Goal: Transaction & Acquisition: Book appointment/travel/reservation

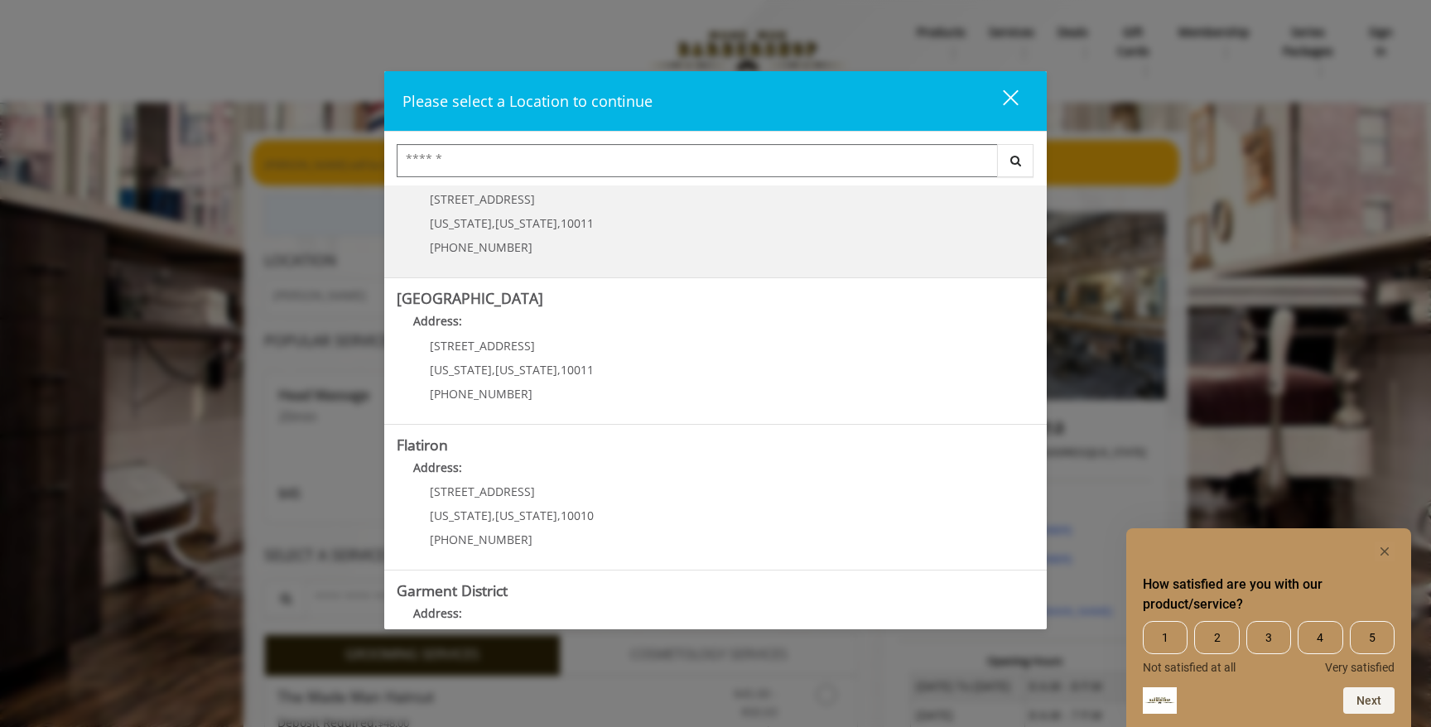
scroll to position [295, 0]
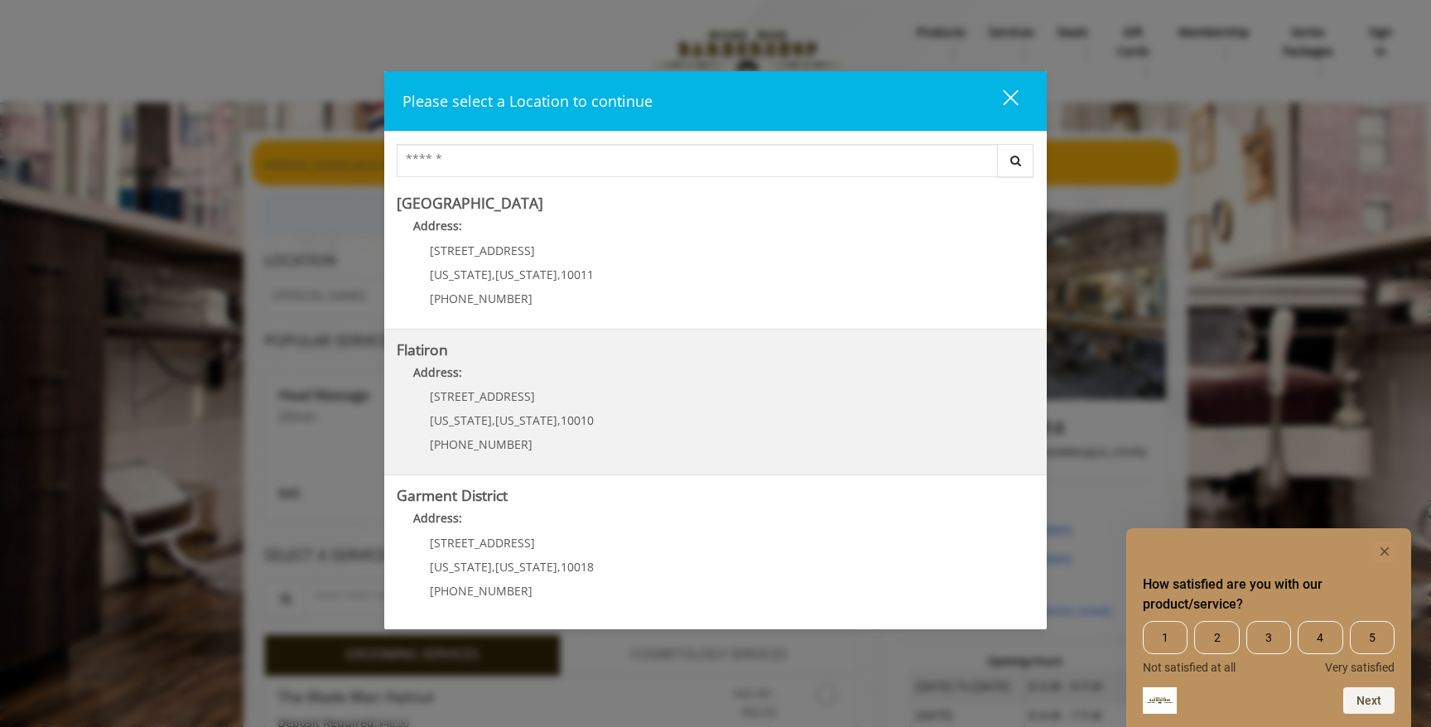
click at [582, 414] on div "[STREET_ADDRESS][US_STATE][US_STATE] (917) 475-1765" at bounding box center [499, 426] width 205 height 72
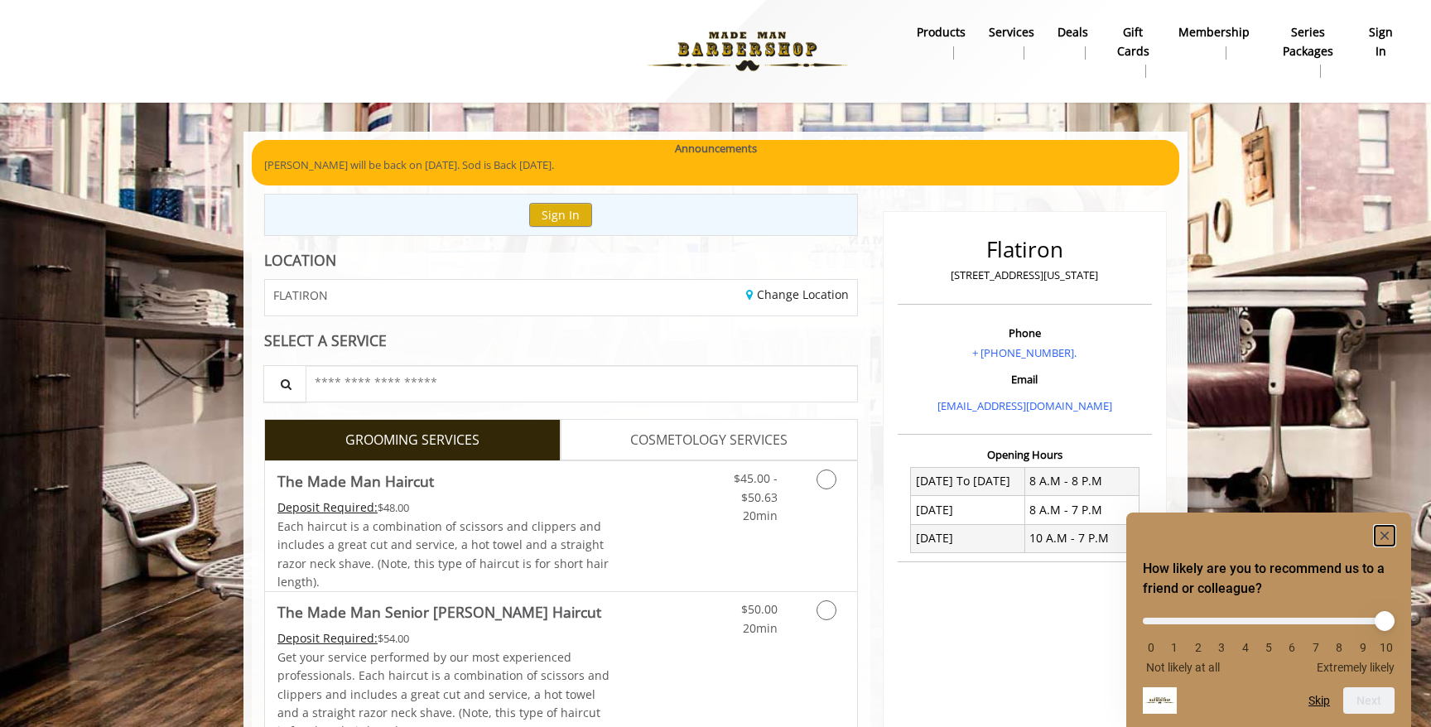
click at [1386, 533] on icon "Hide survey" at bounding box center [1385, 536] width 8 height 8
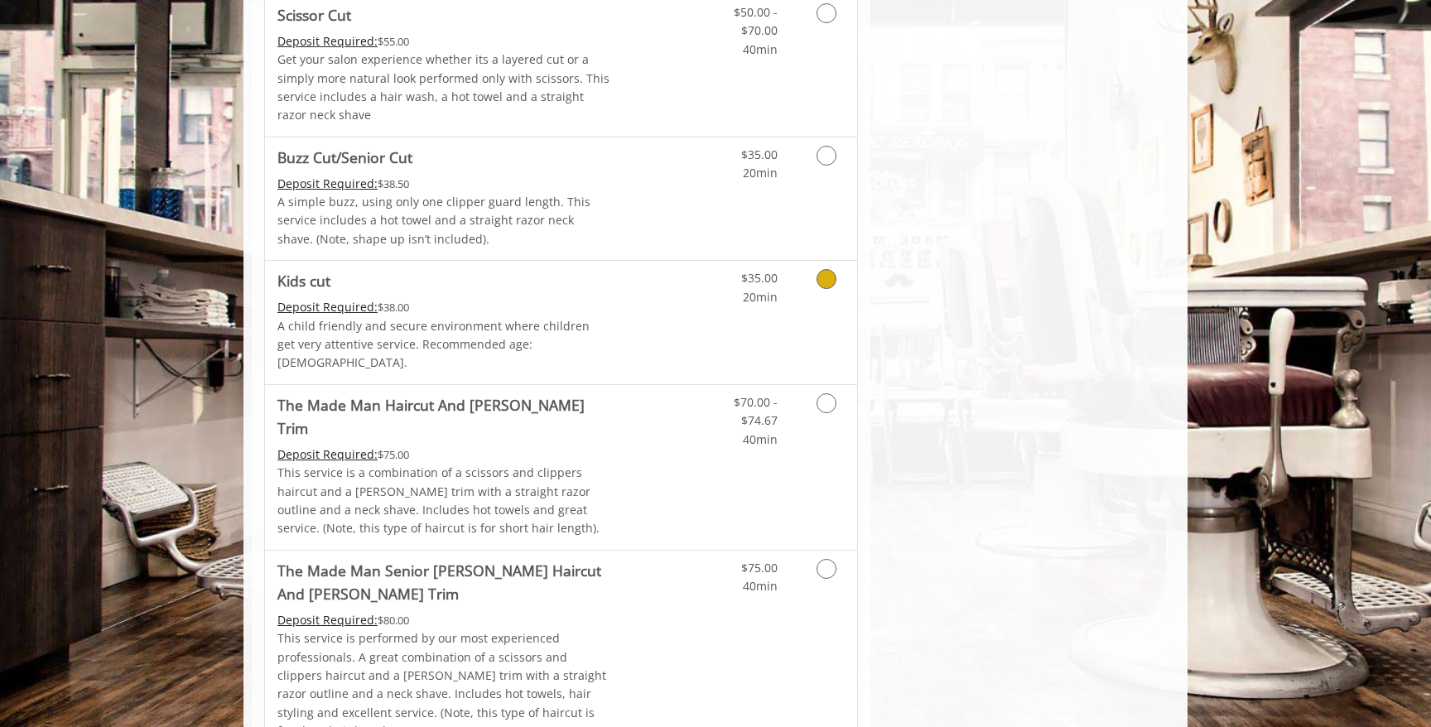
scroll to position [891, 0]
click at [707, 409] on div "$70.00 - $74.67 40min" at bounding box center [744, 416] width 94 height 64
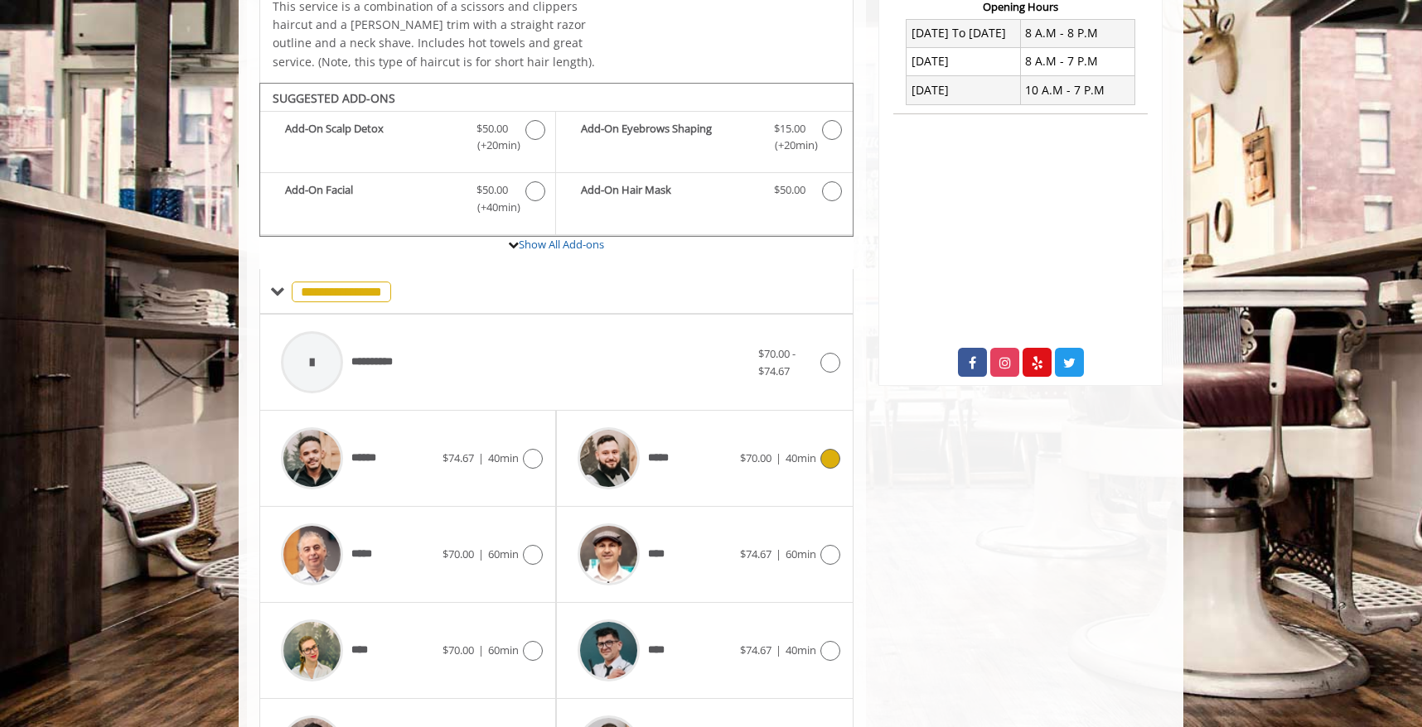
scroll to position [508, 0]
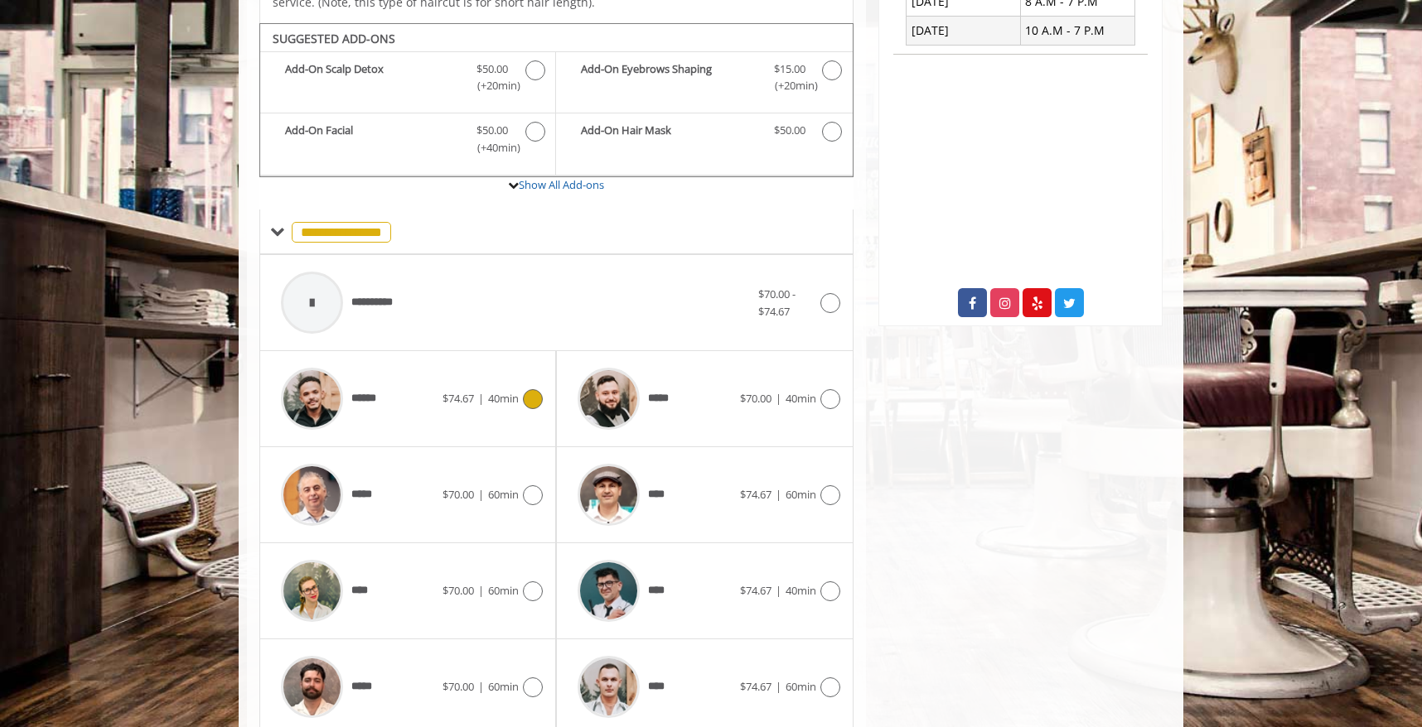
click at [521, 391] on div "****** $74.67 | 40min" at bounding box center [408, 399] width 270 height 79
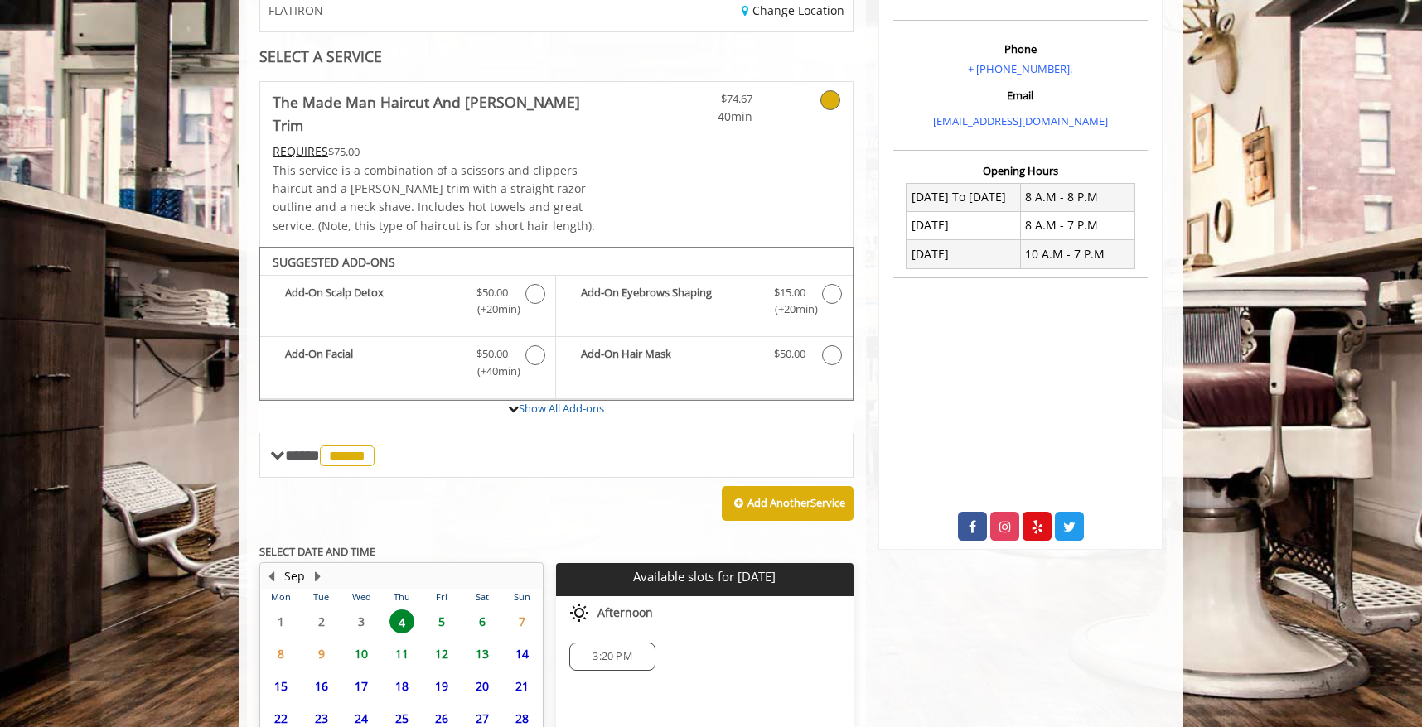
scroll to position [437, 0]
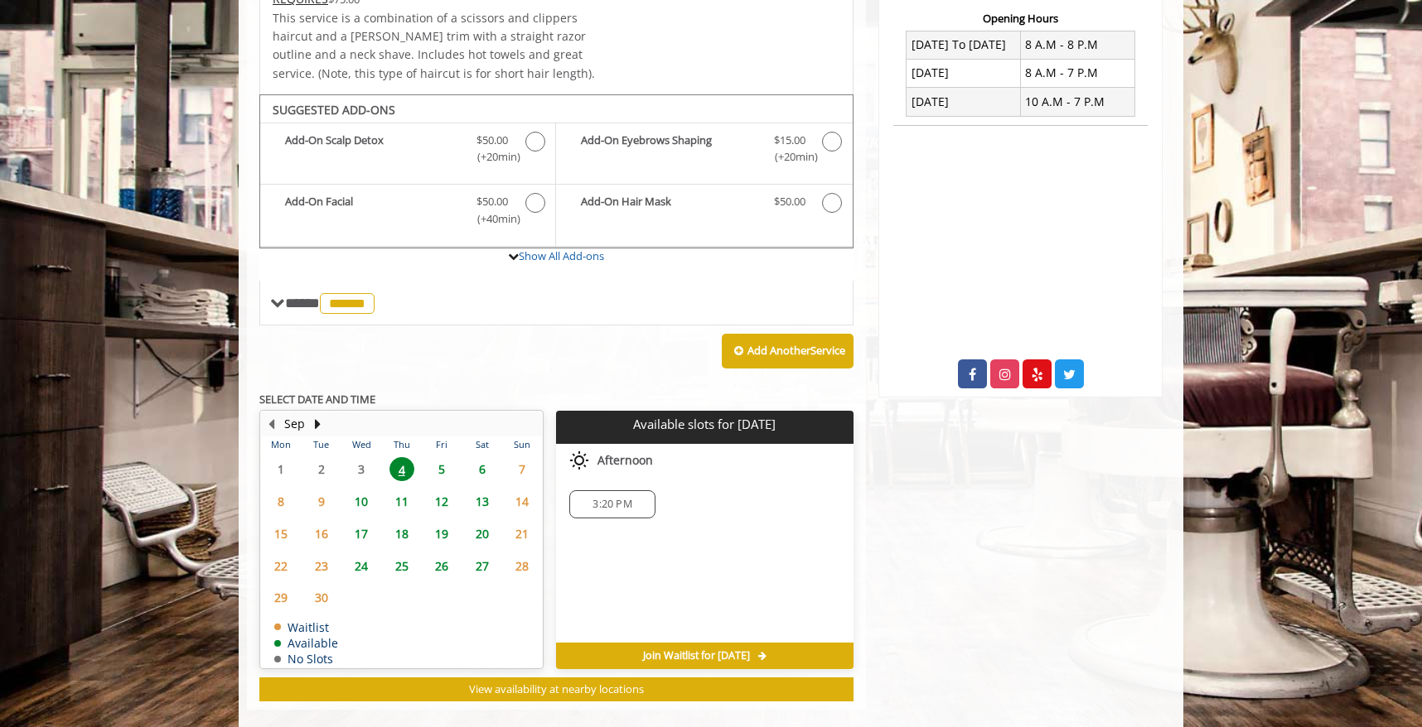
click at [436, 457] on span "5" at bounding box center [441, 469] width 25 height 24
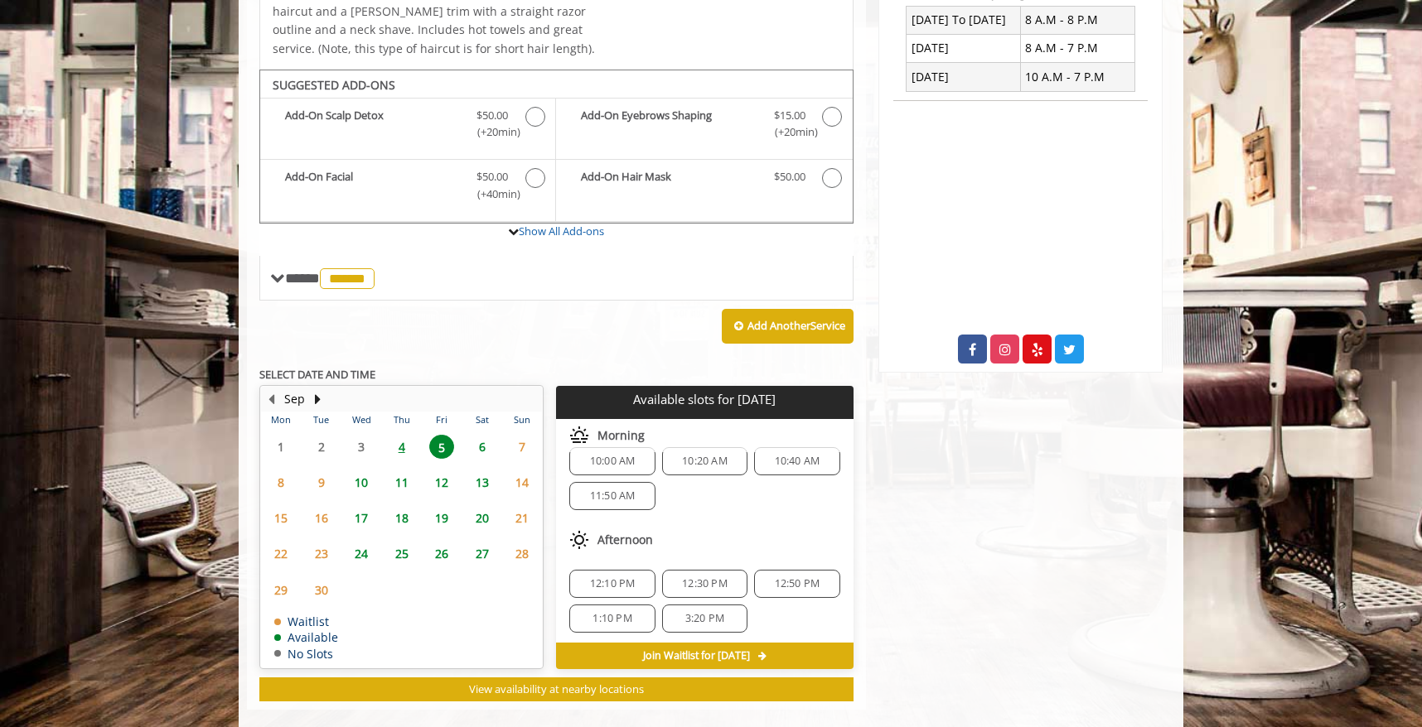
scroll to position [0, 0]
click at [400, 435] on span "4" at bounding box center [401, 447] width 25 height 24
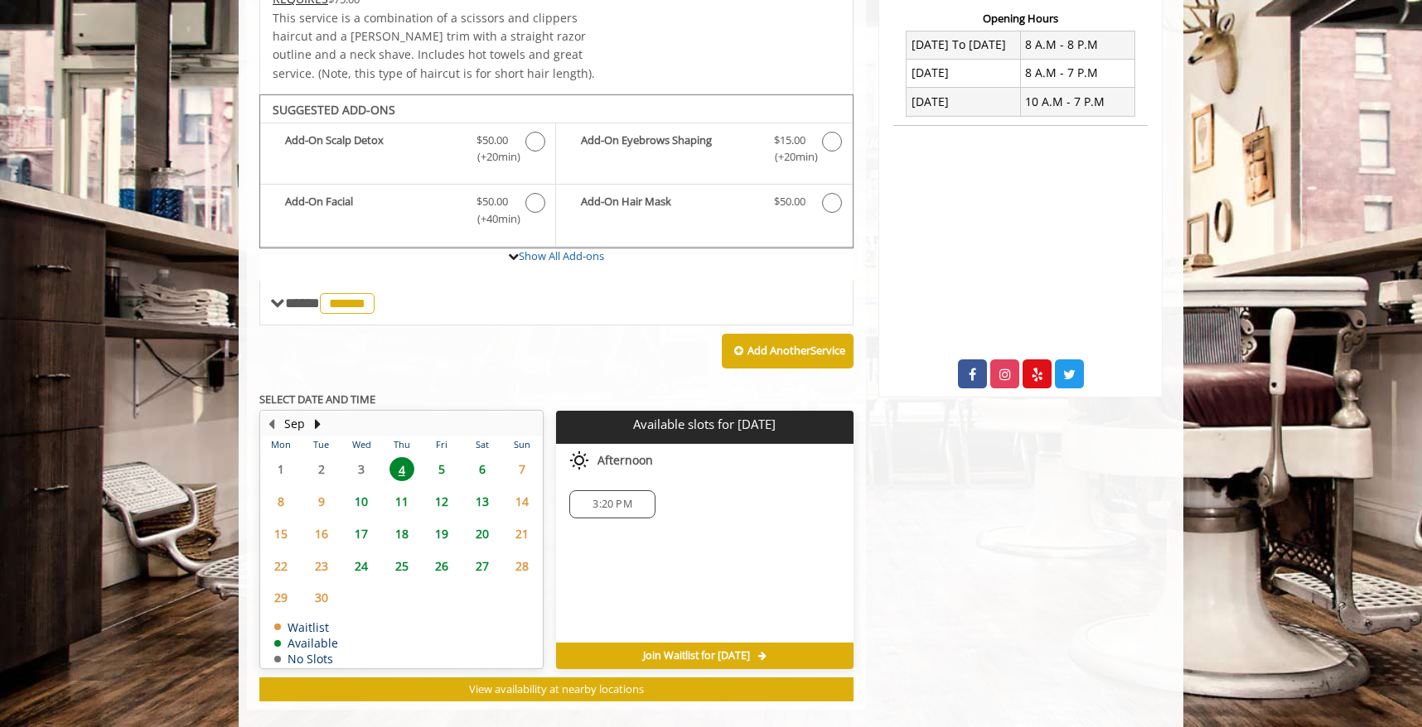
click at [627, 492] on div "3:20 PM" at bounding box center [611, 504] width 85 height 28
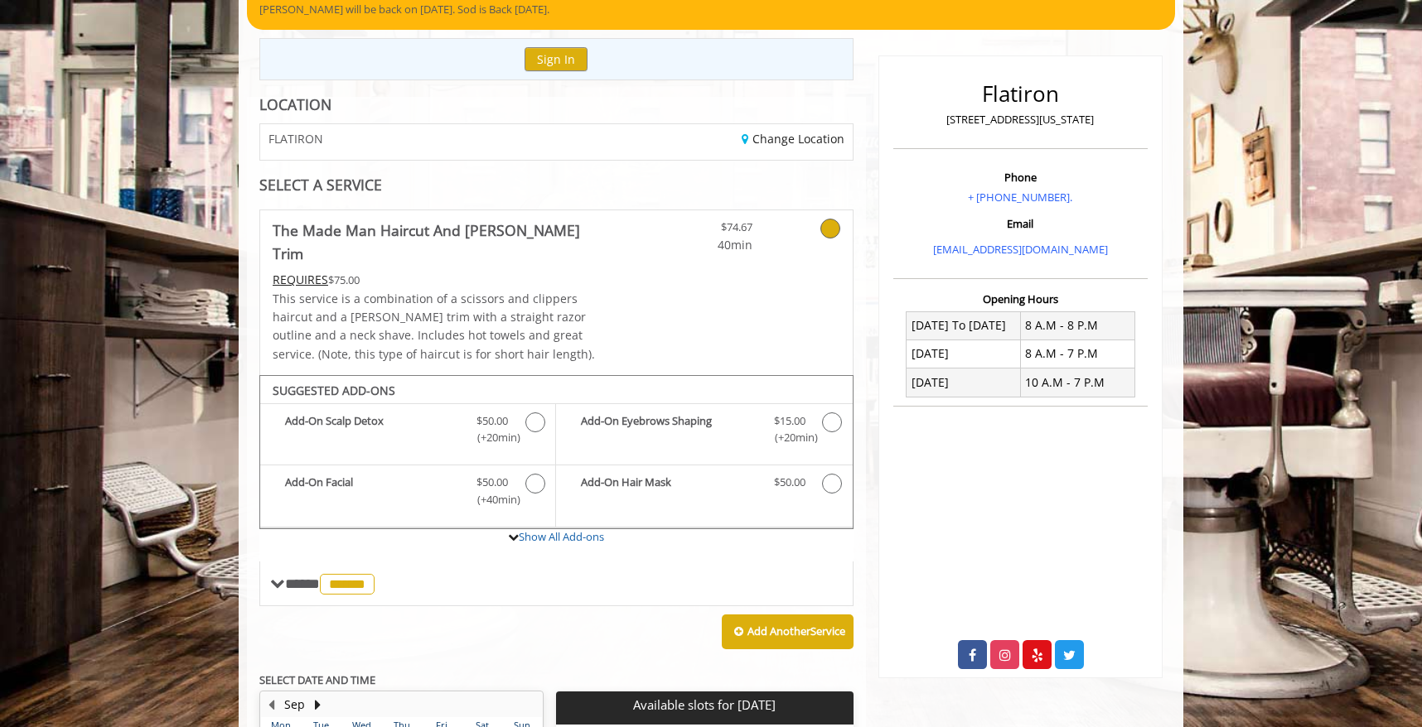
scroll to position [144, 0]
